Goal: Transaction & Acquisition: Purchase product/service

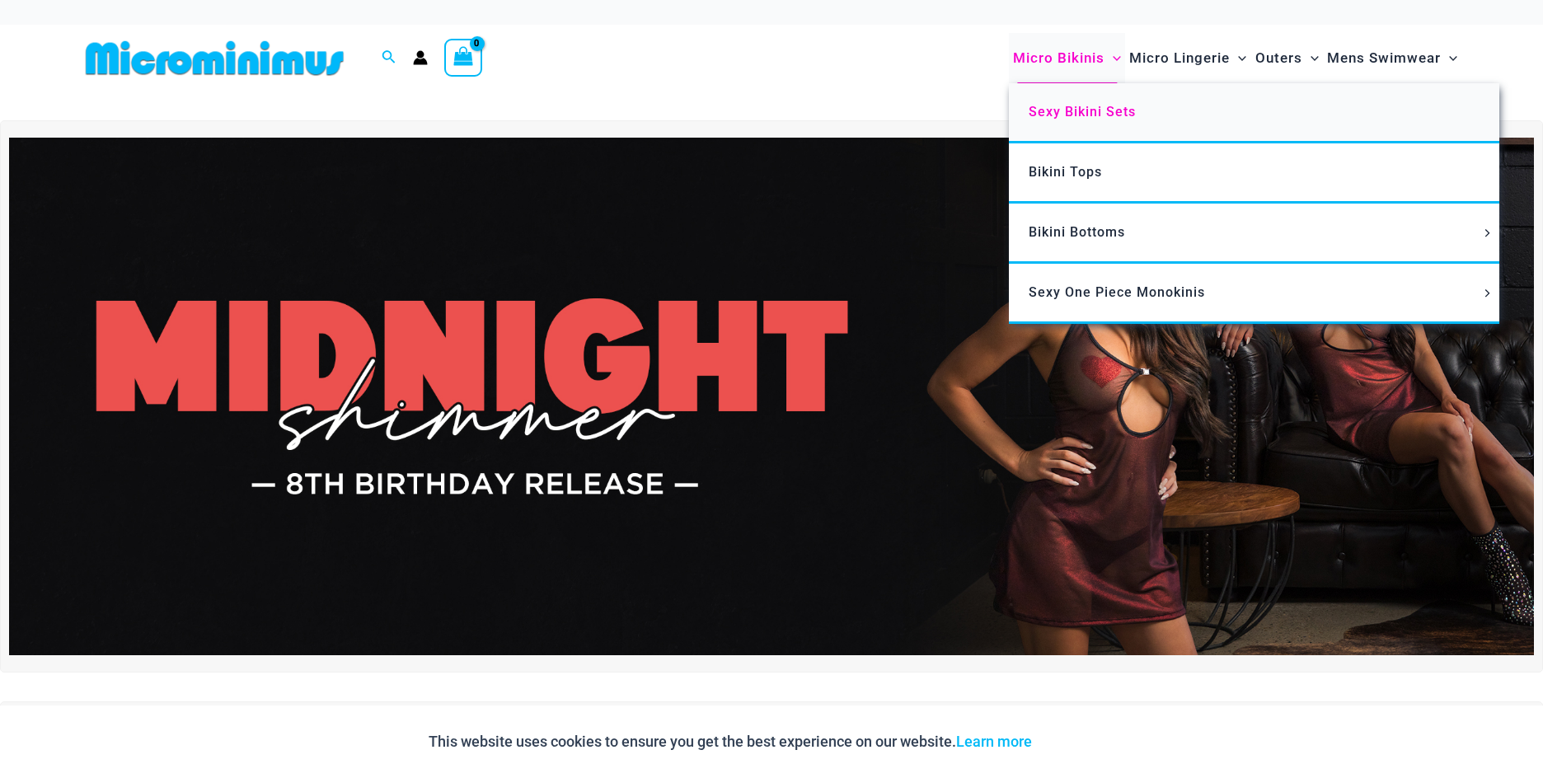
click at [1059, 115] on span "Sexy Bikini Sets" at bounding box center [1082, 112] width 107 height 16
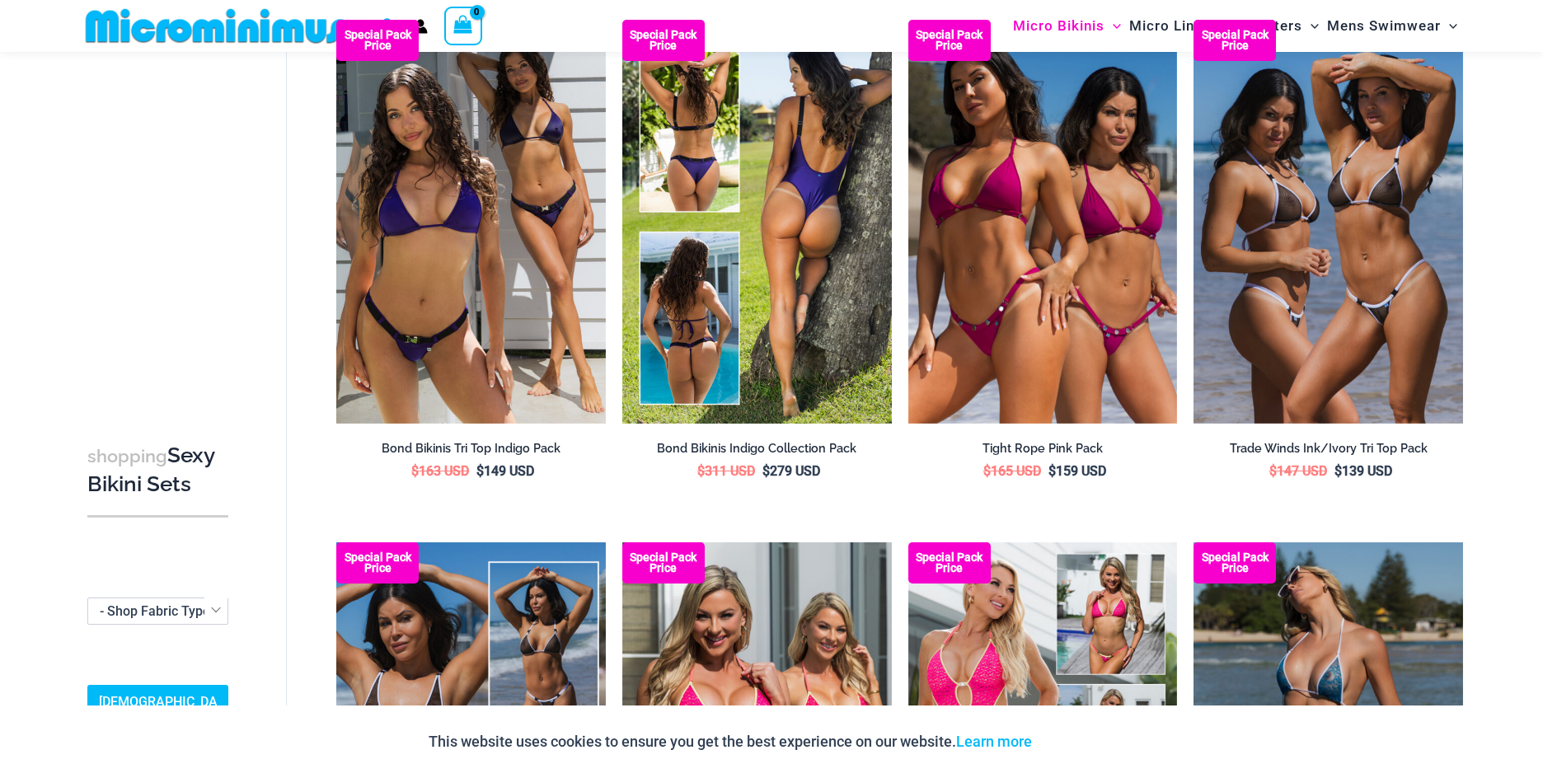
scroll to position [317, 0]
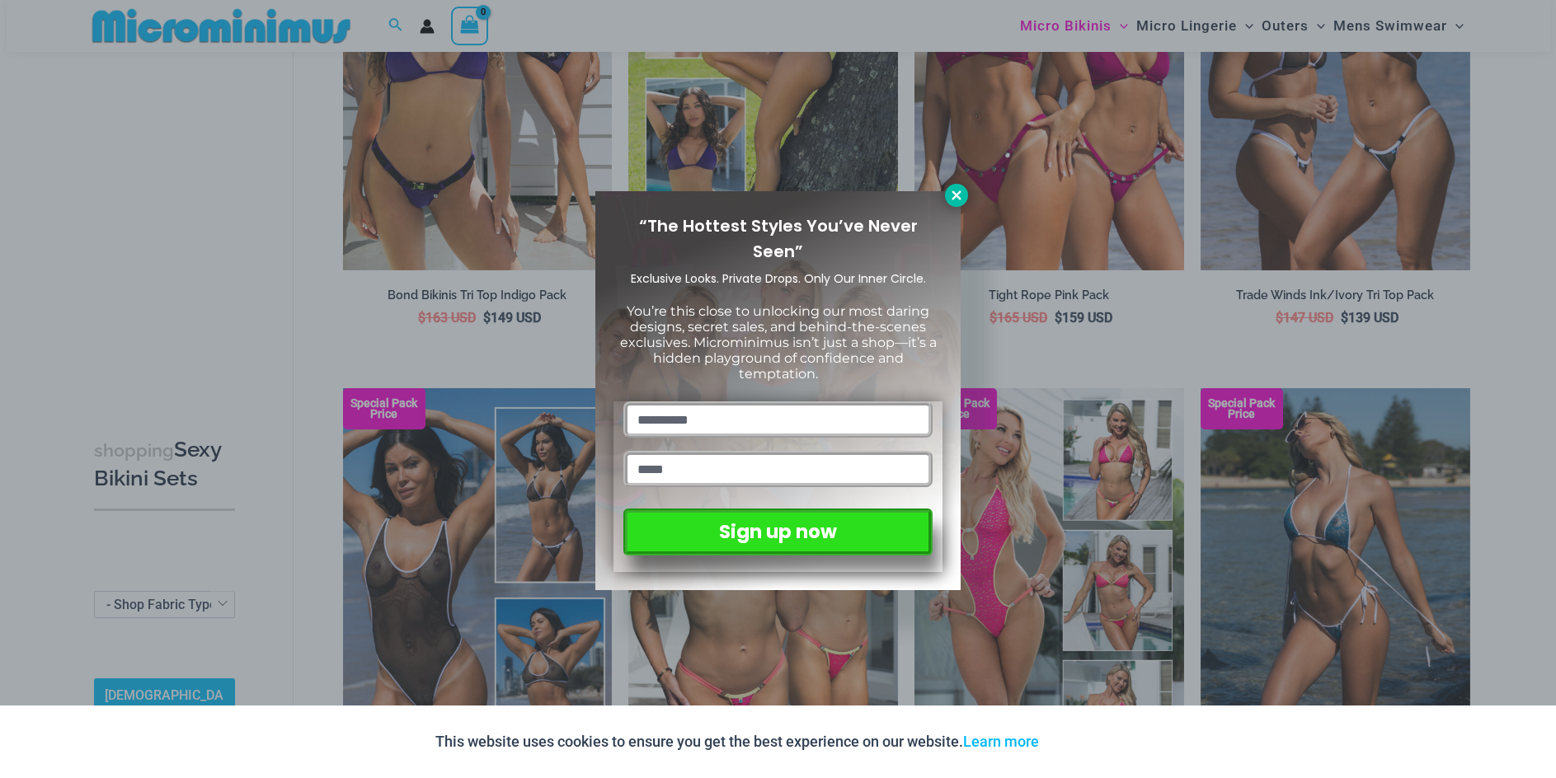
click at [955, 191] on icon at bounding box center [956, 195] width 15 height 15
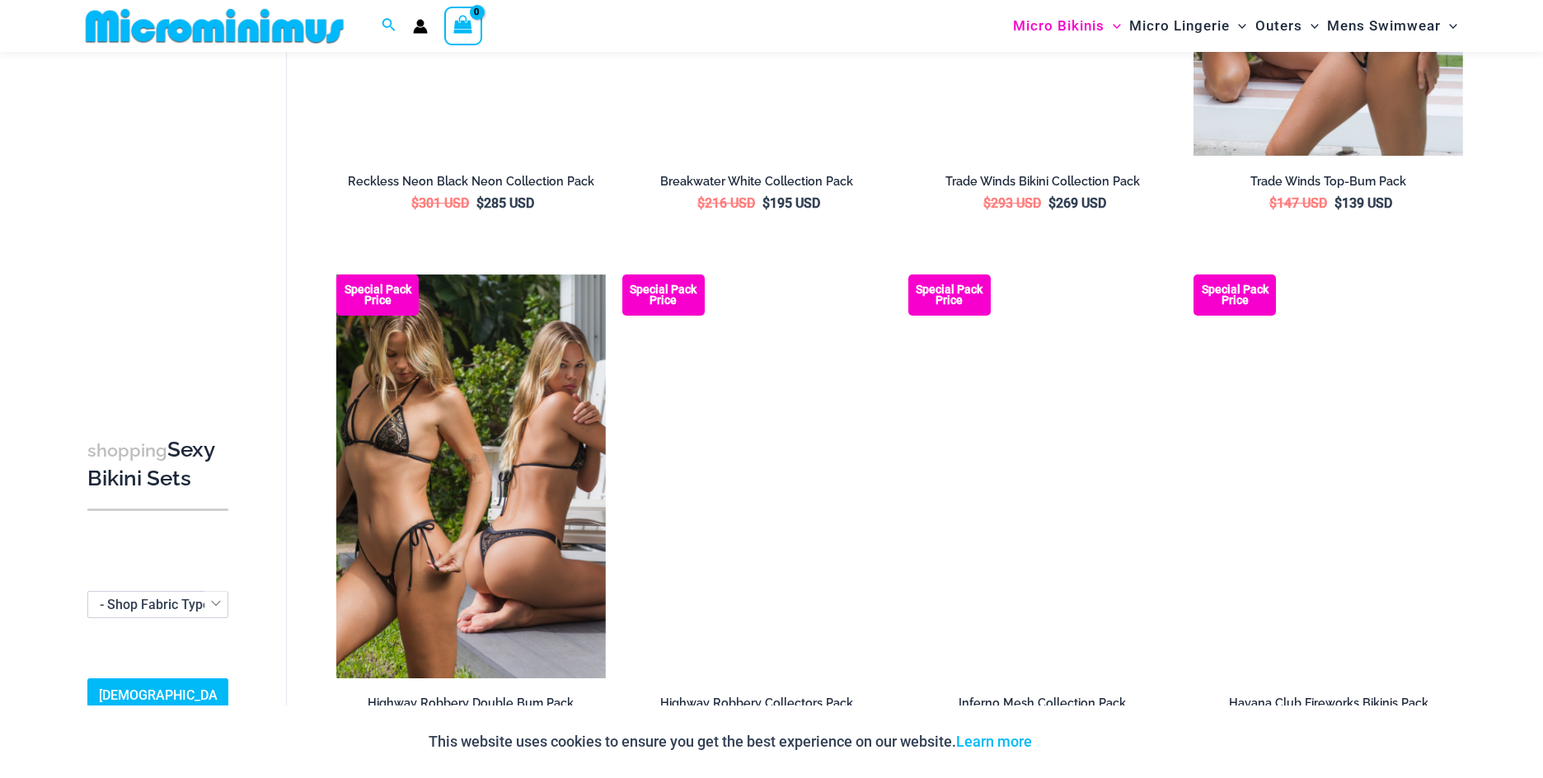
scroll to position [2542, 0]
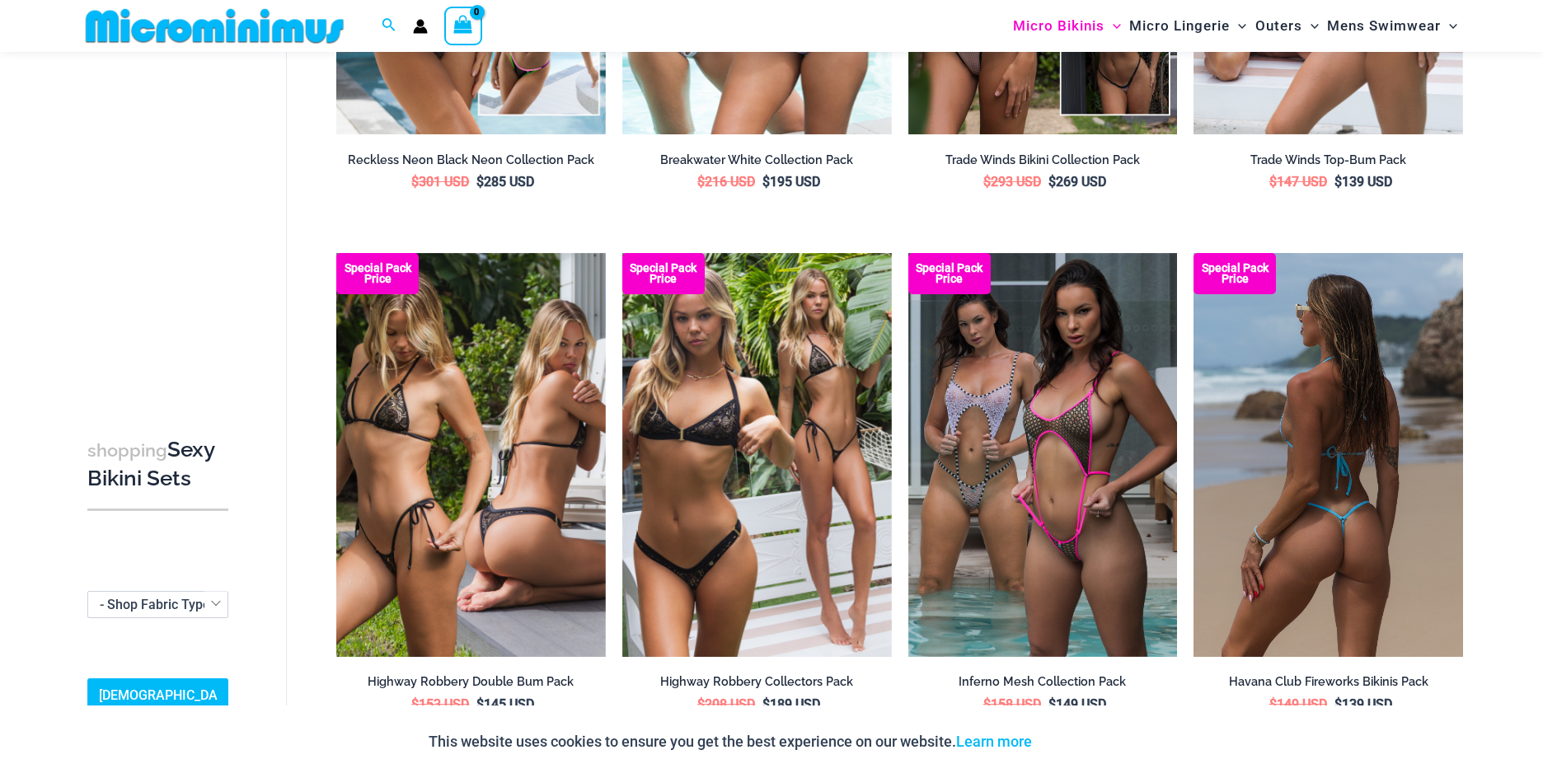
click at [1393, 446] on img at bounding box center [1329, 455] width 270 height 404
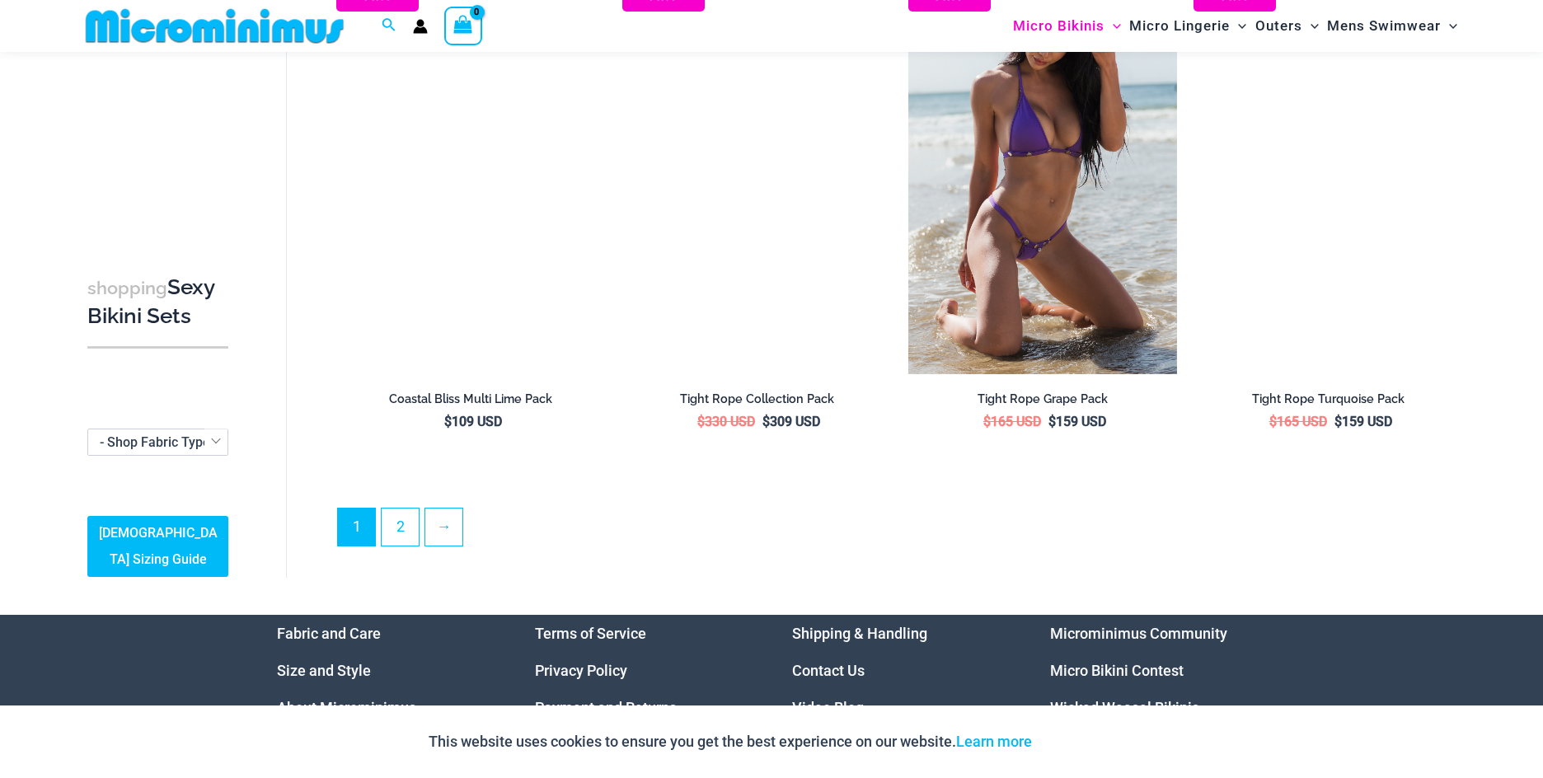
scroll to position [3944, 0]
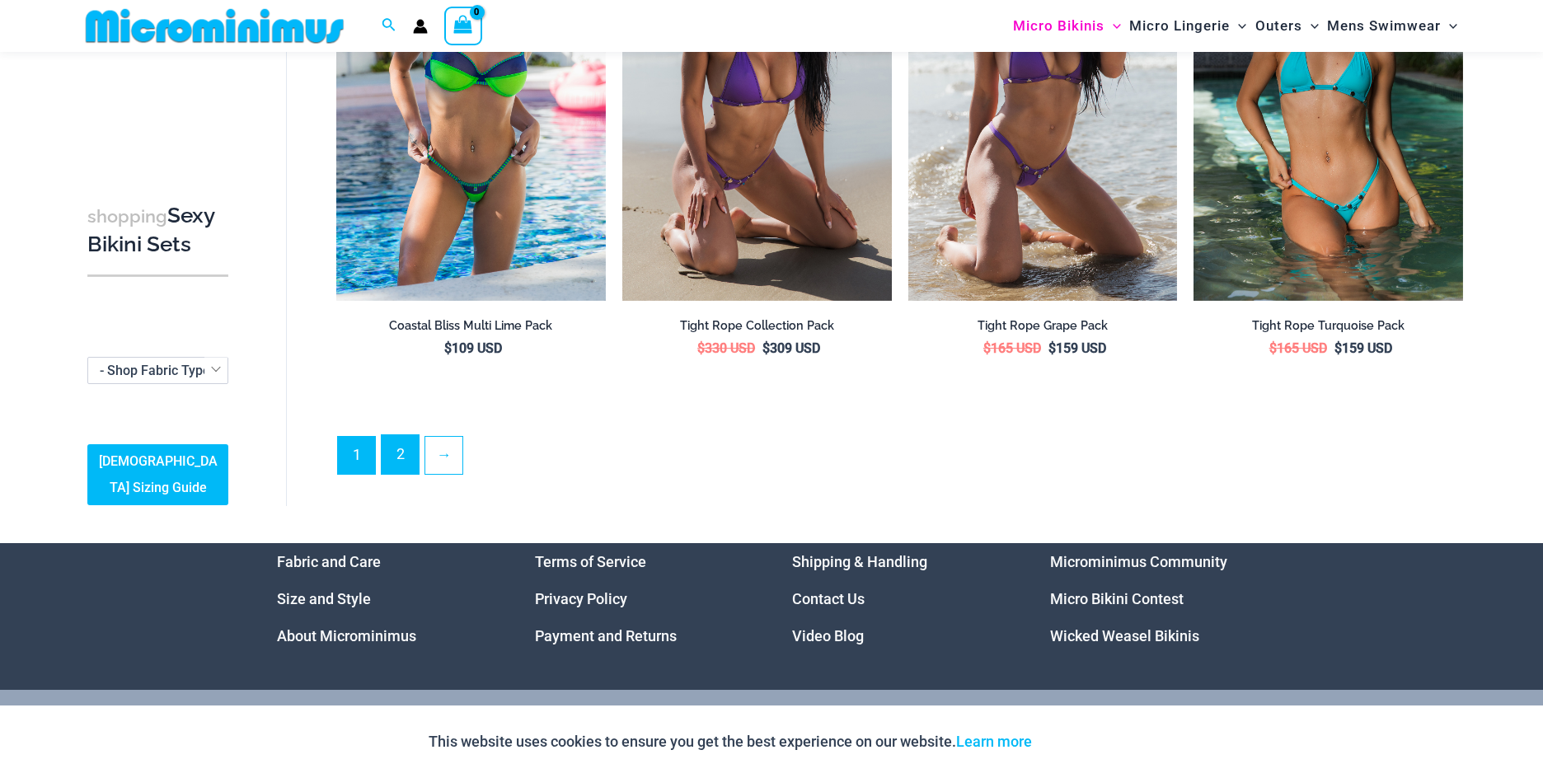
click at [404, 448] on link "2" at bounding box center [400, 454] width 37 height 39
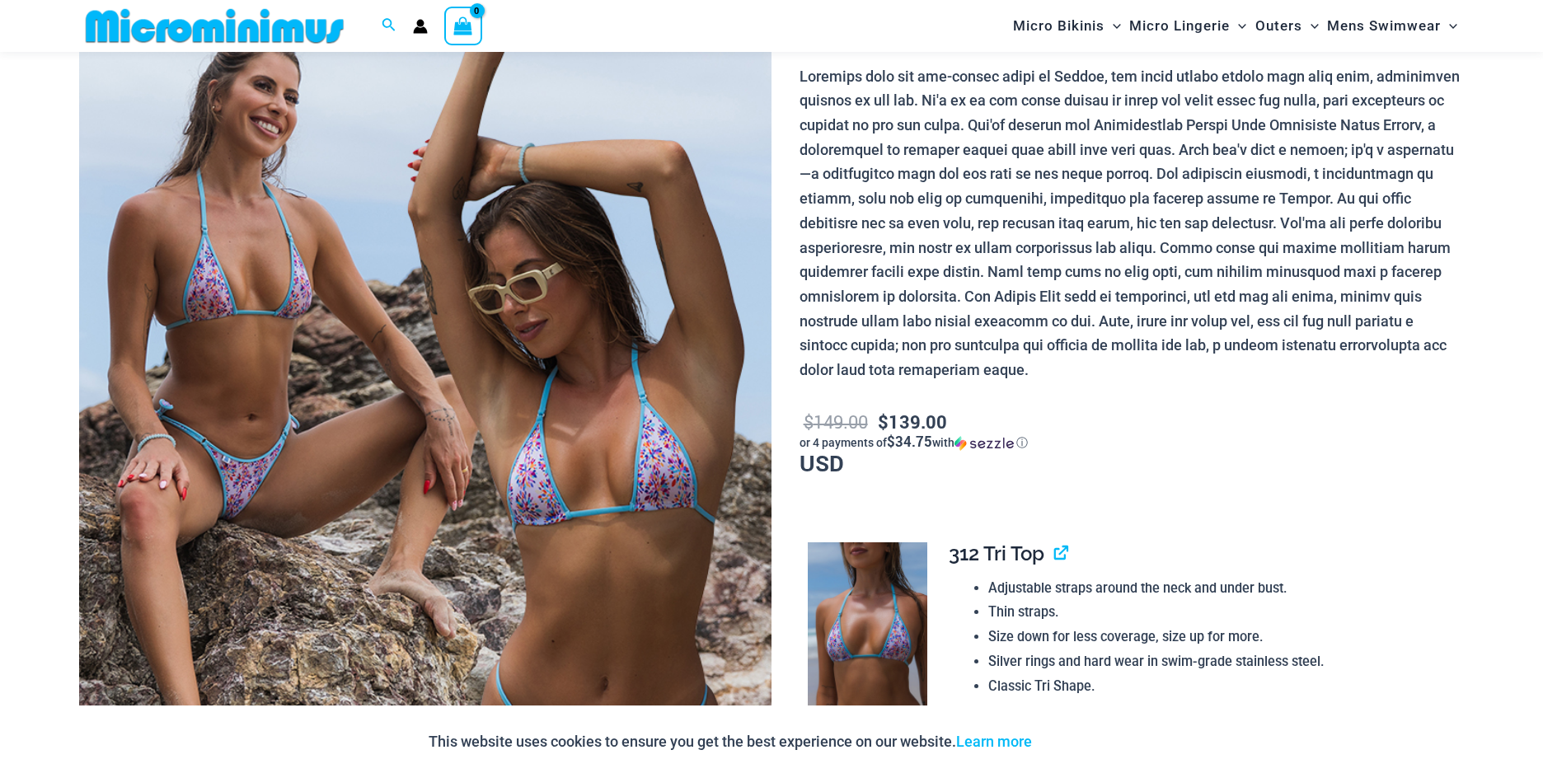
scroll to position [68, 0]
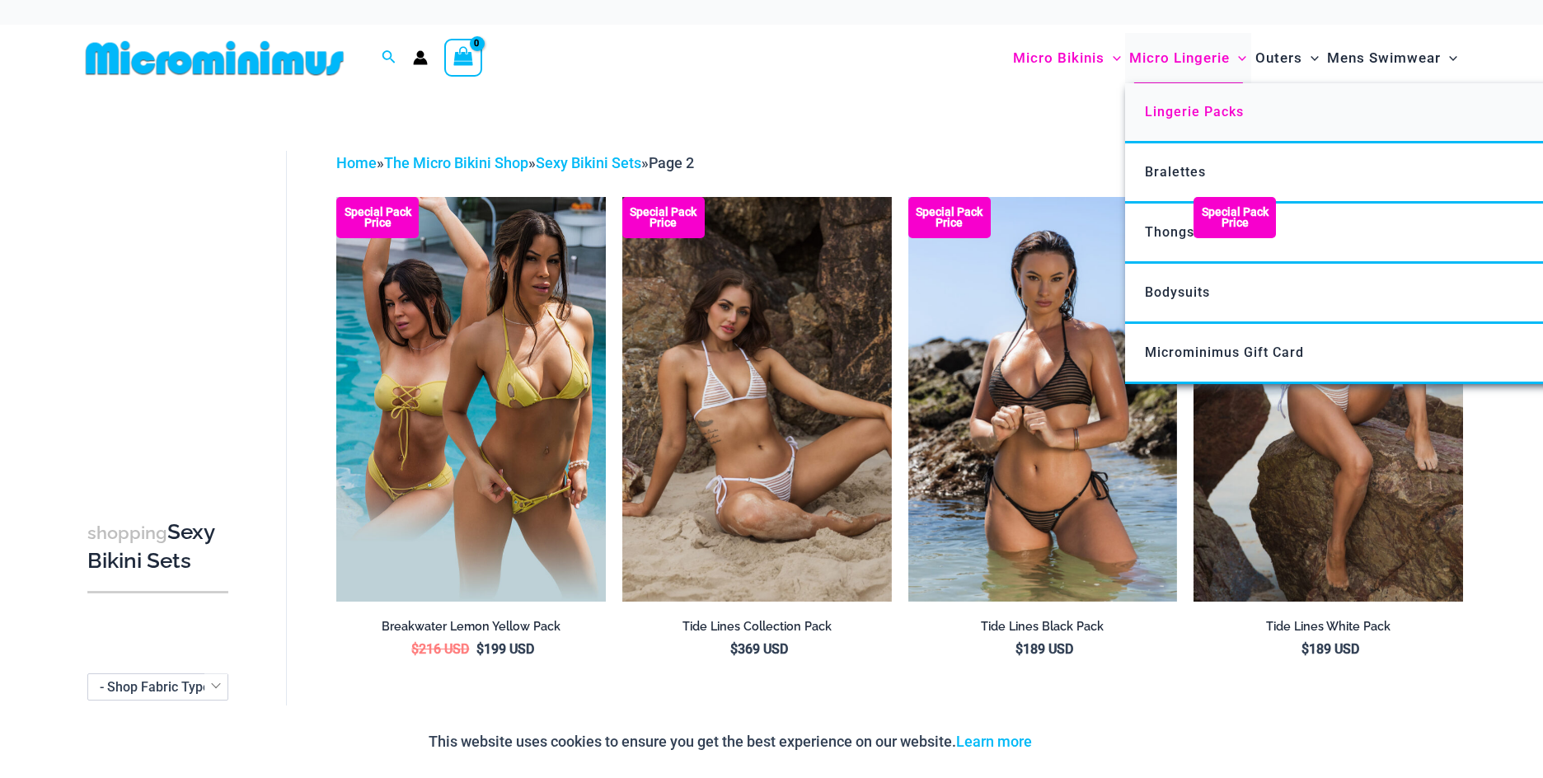
click at [1170, 111] on span "Lingerie Packs" at bounding box center [1194, 112] width 99 height 16
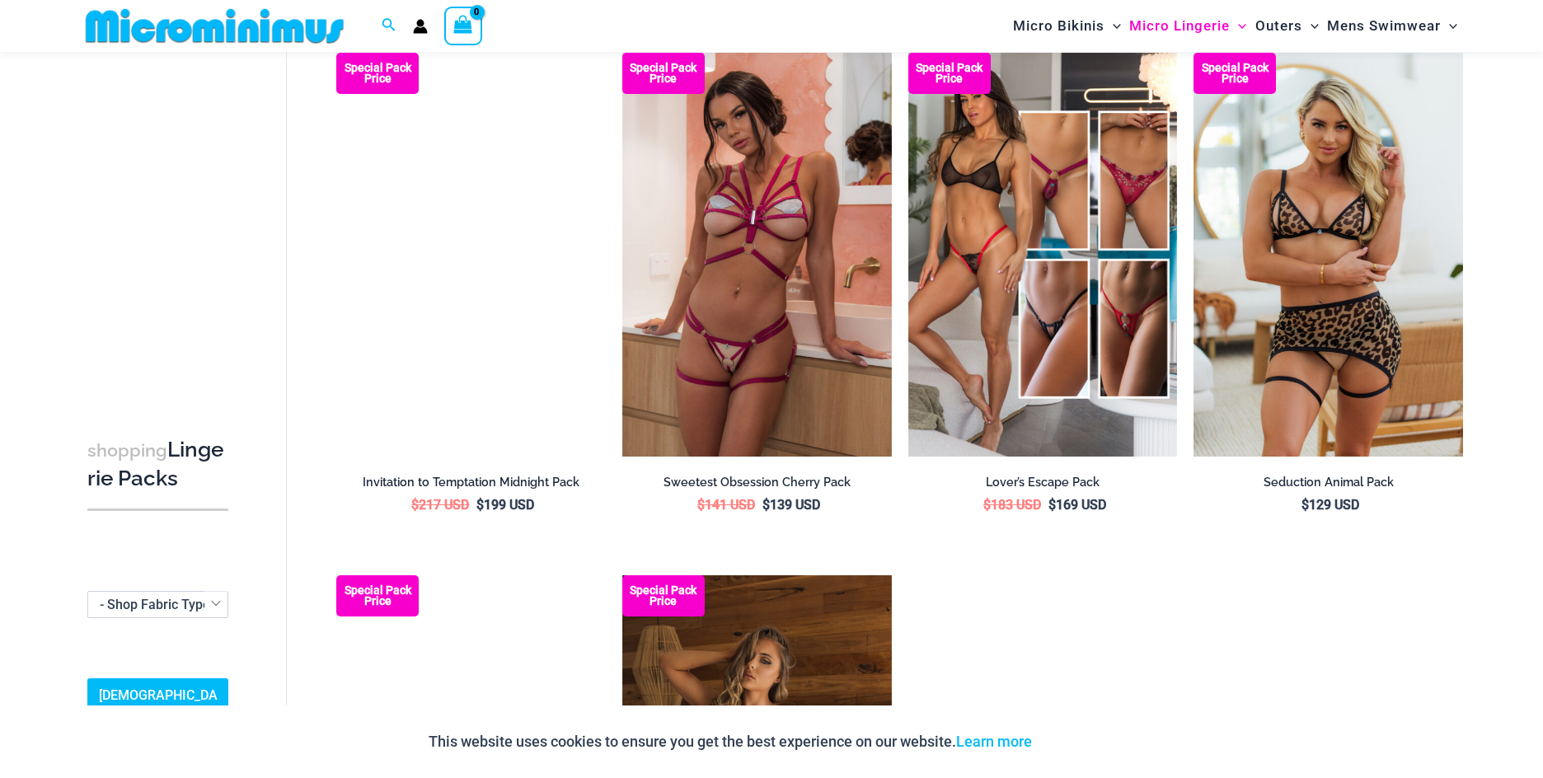
scroll to position [1634, 0]
